Goal: Find specific page/section: Find specific page/section

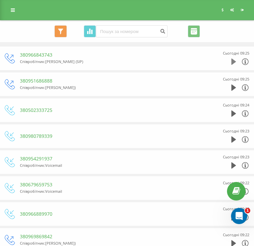
click at [236, 60] on icon at bounding box center [233, 61] width 5 height 7
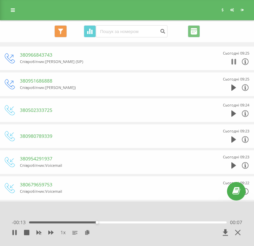
click at [233, 63] on icon at bounding box center [232, 62] width 2 height 6
click at [15, 10] on link at bounding box center [13, 9] width 12 height 9
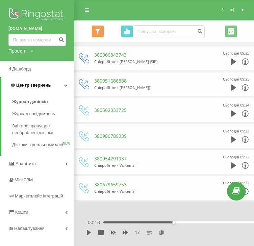
click at [43, 89] on link "Центр звернень" at bounding box center [37, 85] width 73 height 16
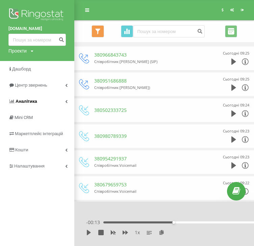
click at [41, 102] on link "Аналiтика" at bounding box center [37, 101] width 74 height 16
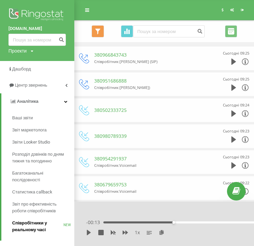
click at [37, 227] on span "Співробітники у реальному часі" at bounding box center [37, 226] width 51 height 13
click at [88, 13] on link at bounding box center [87, 9] width 12 height 9
